Goal: Information Seeking & Learning: Learn about a topic

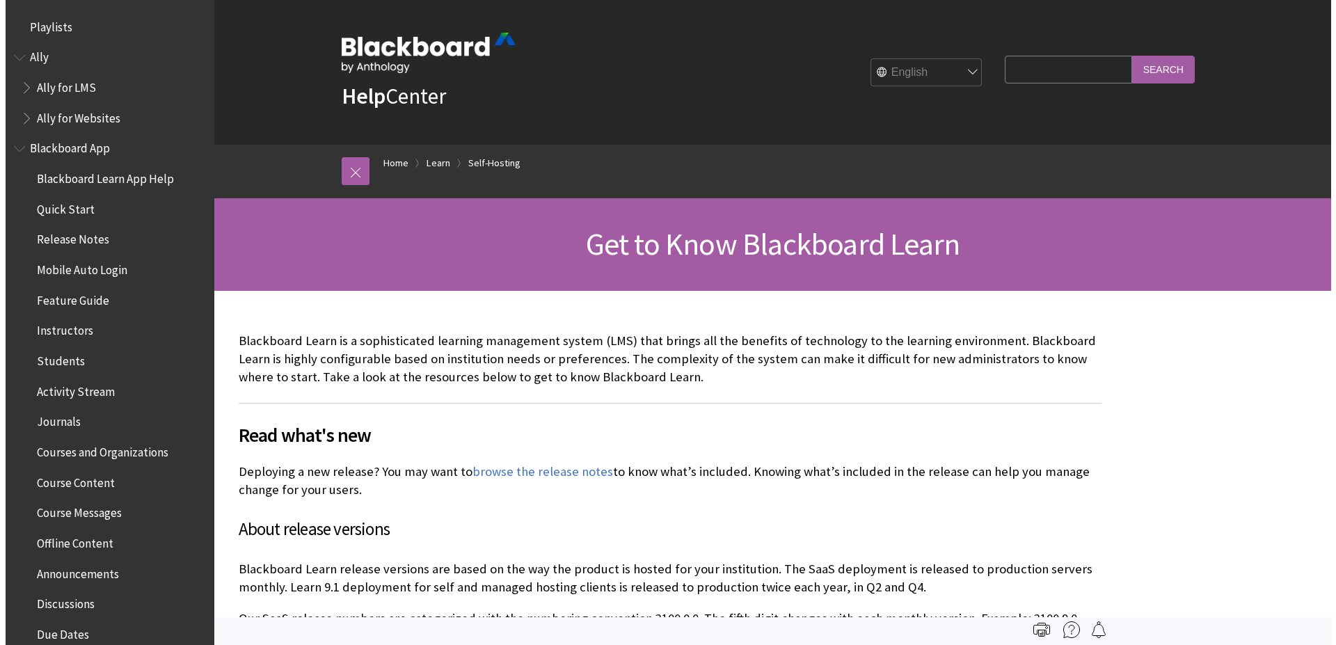
scroll to position [1370, 0]
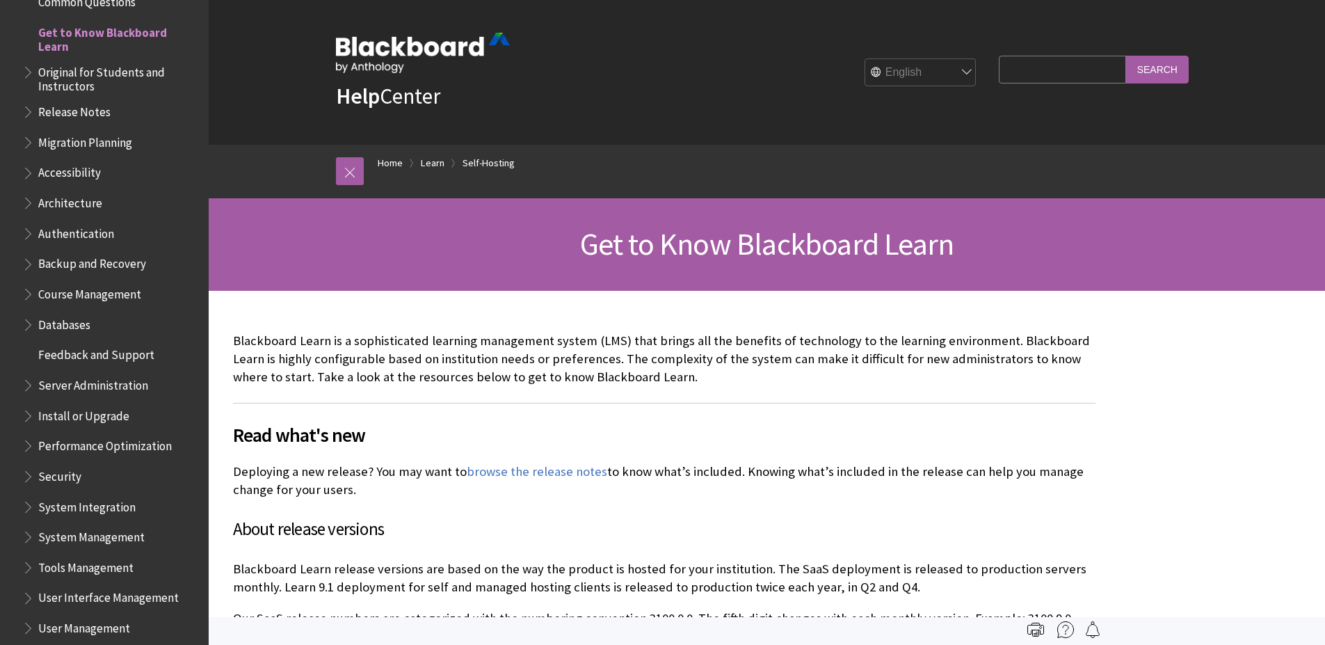
click at [350, 34] on img at bounding box center [423, 53] width 174 height 40
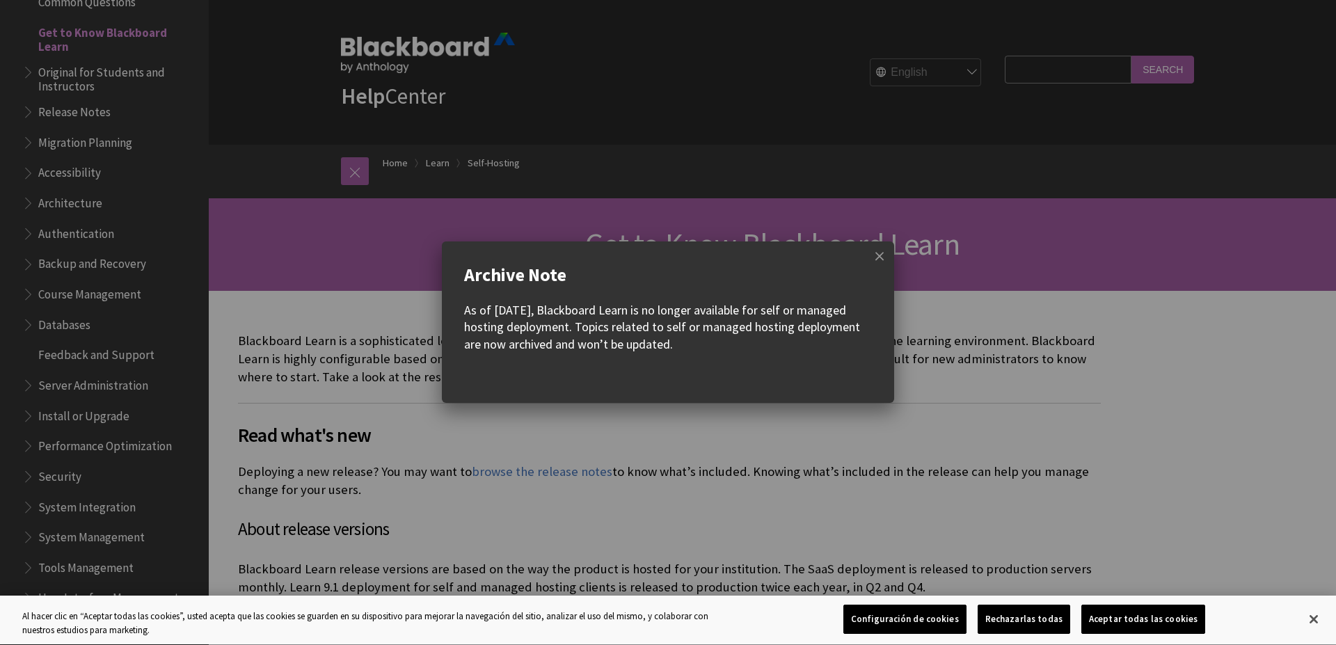
scroll to position [0, 0]
click at [367, 58] on w-div "Archive Note As of [DATE], Blackboard Learn is no longer available for self or …" at bounding box center [668, 322] width 1336 height 645
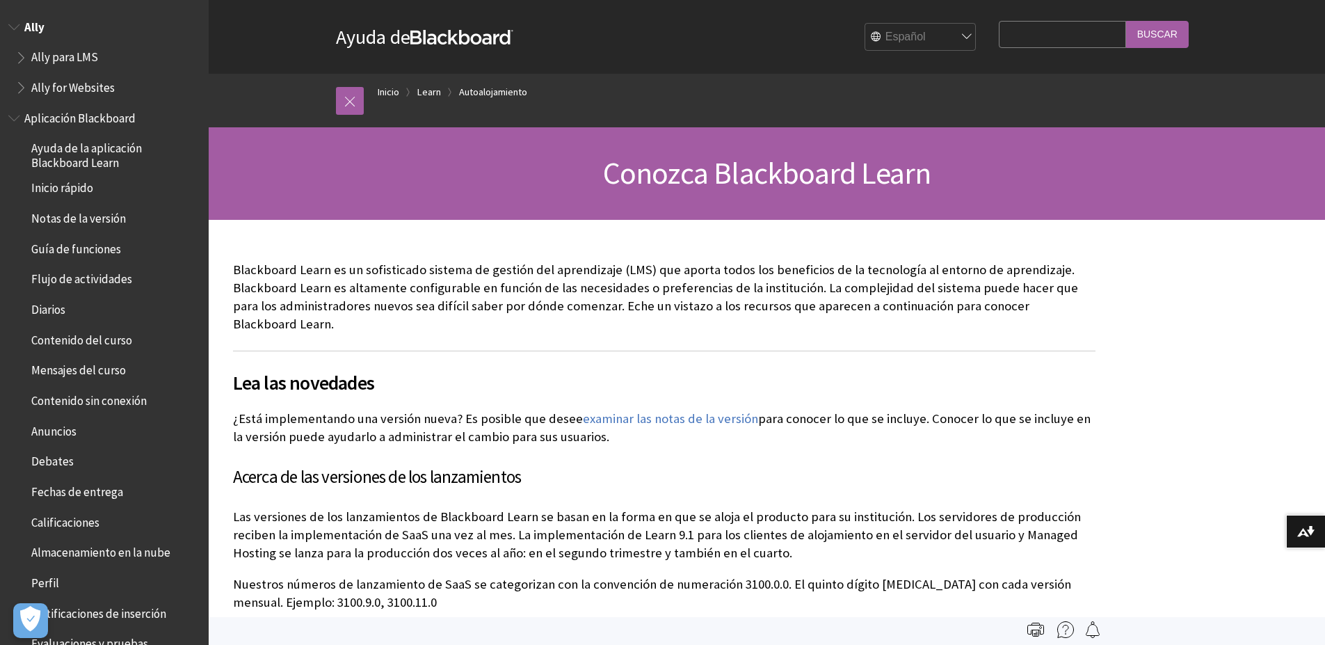
click at [44, 22] on span "Ally" at bounding box center [104, 27] width 192 height 24
drag, startPoint x: 369, startPoint y: 102, endPoint x: 378, endPoint y: 102, distance: 9.0
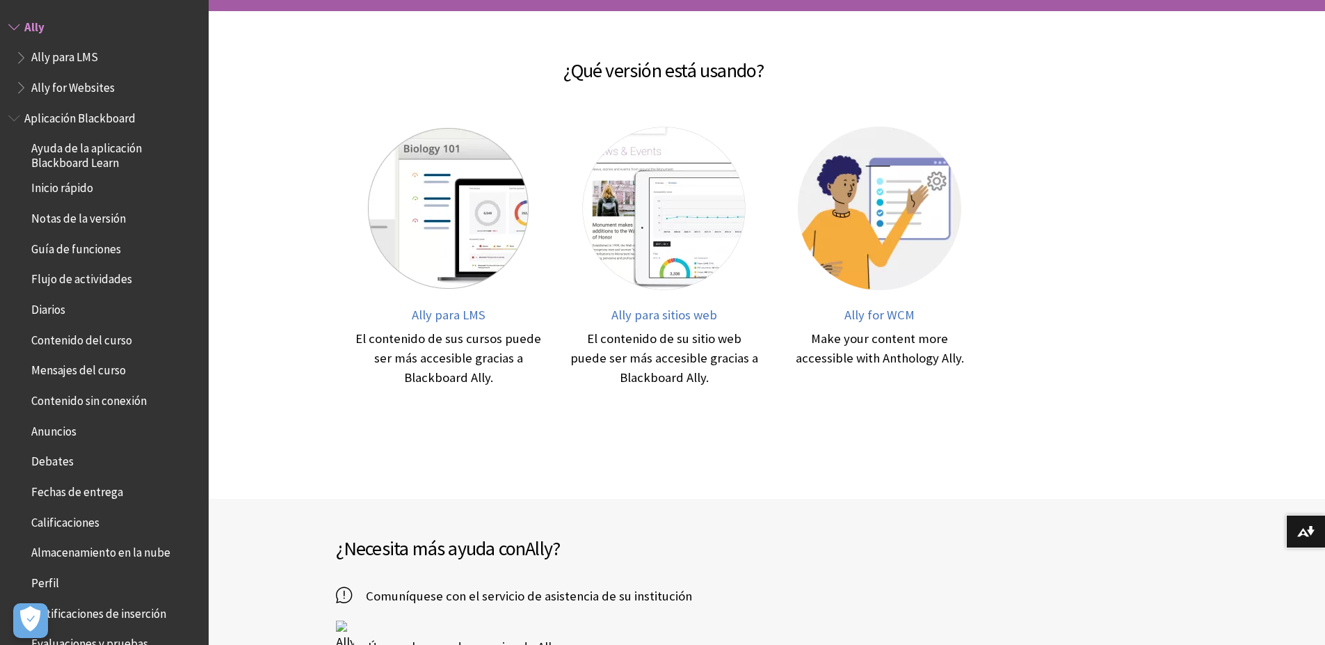
scroll to position [250, 0]
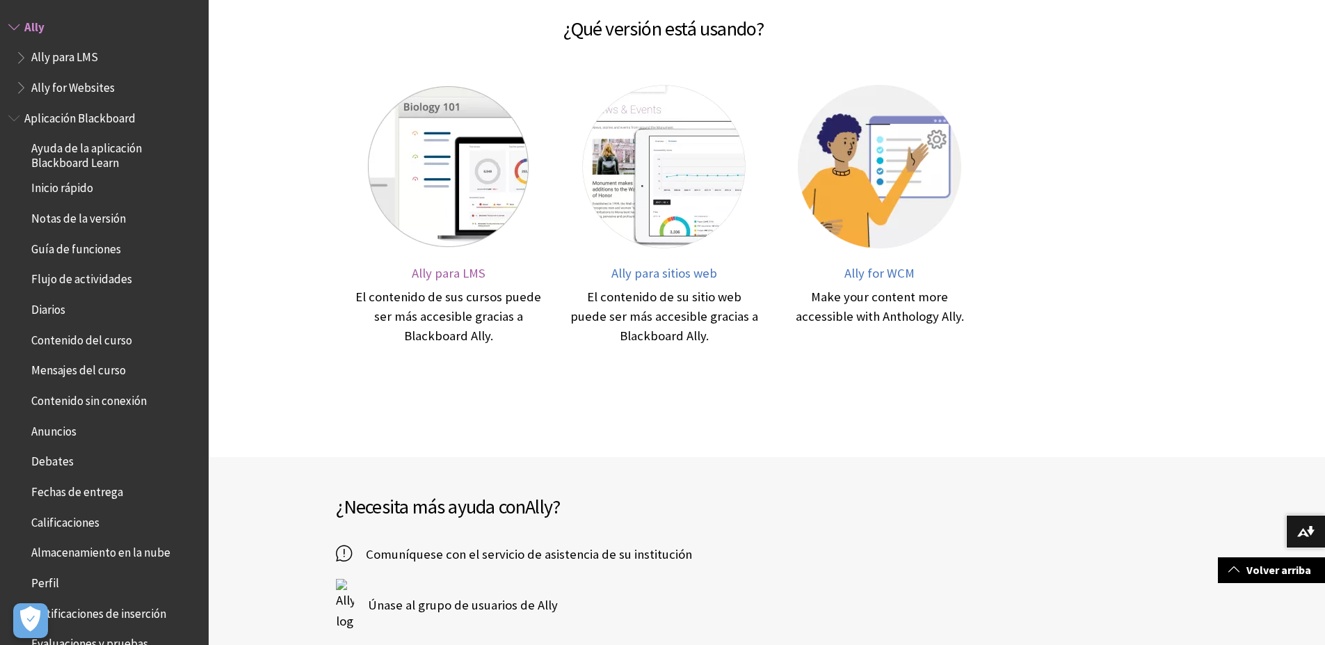
drag, startPoint x: 369, startPoint y: 112, endPoint x: 369, endPoint y: 101, distance: 11.2
